Goal: Find specific page/section: Find specific page/section

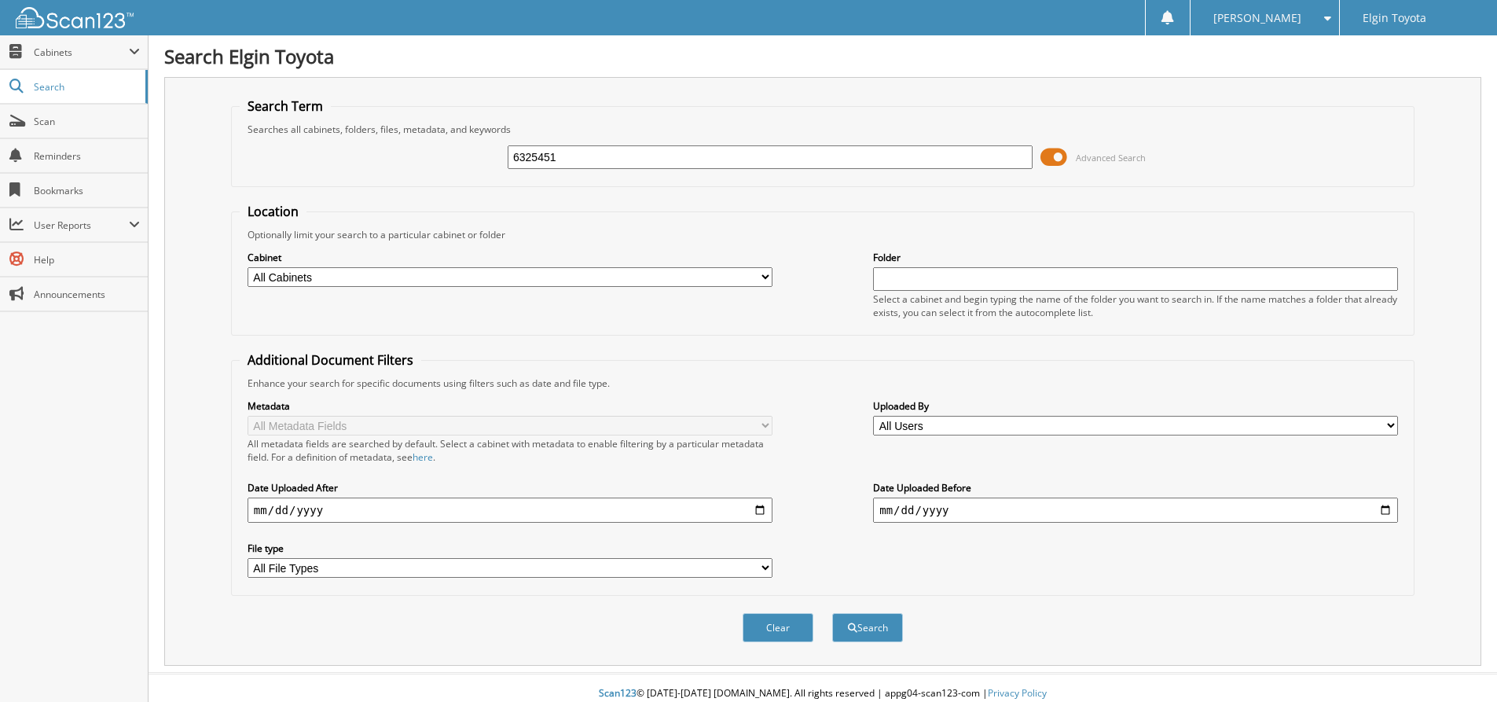
type input "6325451"
click at [832, 613] on button "Search" at bounding box center [867, 627] width 71 height 29
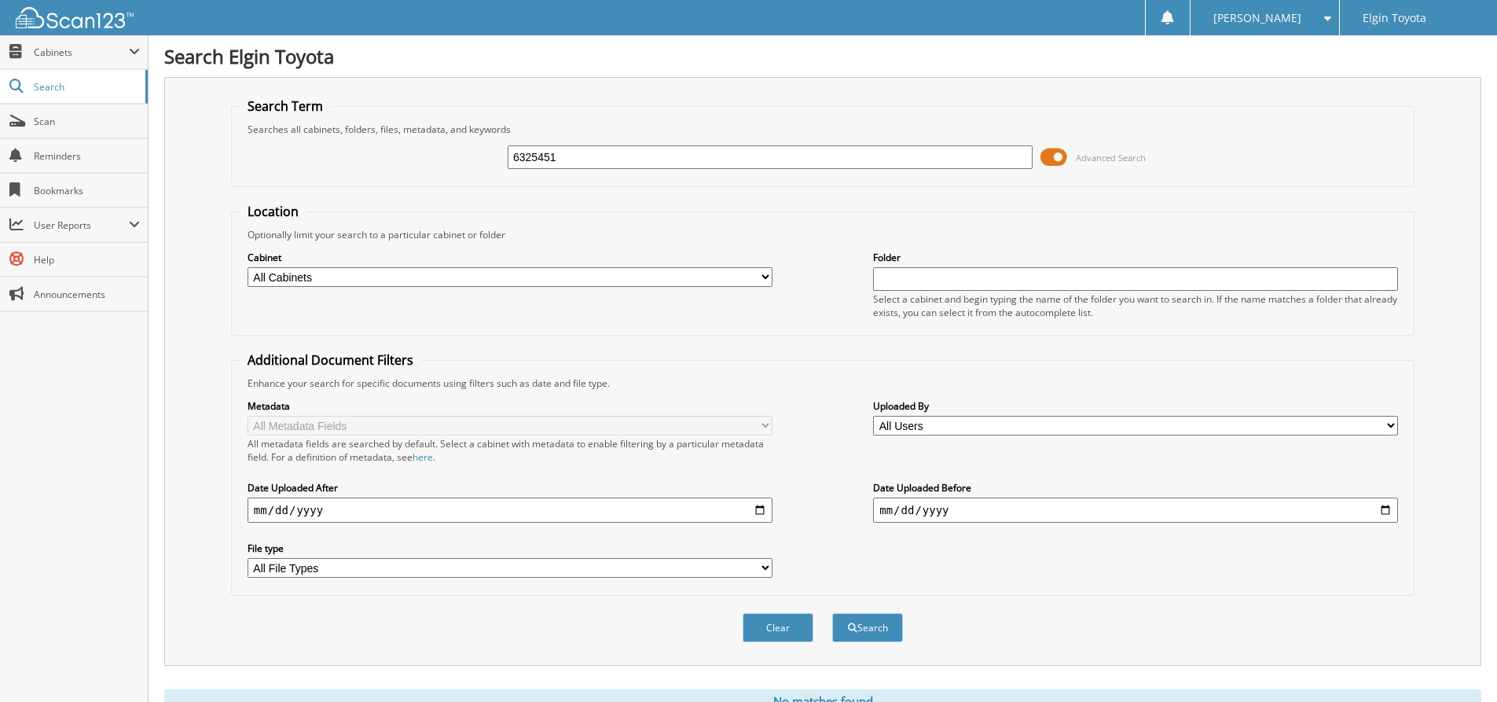
click at [659, 156] on input "6325451" at bounding box center [770, 157] width 525 height 24
type input "632580"
click at [832, 613] on button "Search" at bounding box center [867, 627] width 71 height 29
click at [64, 215] on span "User Reports" at bounding box center [74, 225] width 148 height 34
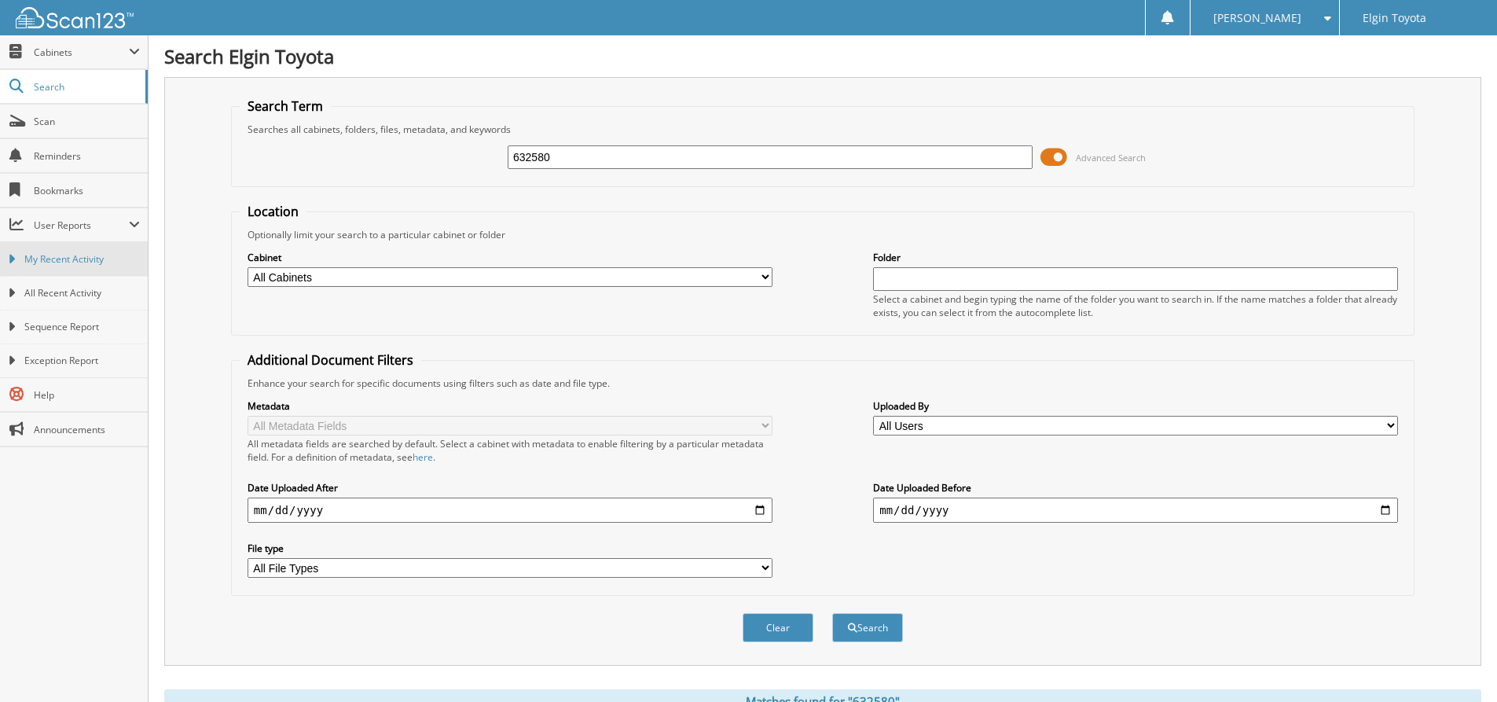
click at [94, 263] on span "My Recent Activity" at bounding box center [82, 259] width 116 height 14
